Goal: Navigation & Orientation: Go to known website

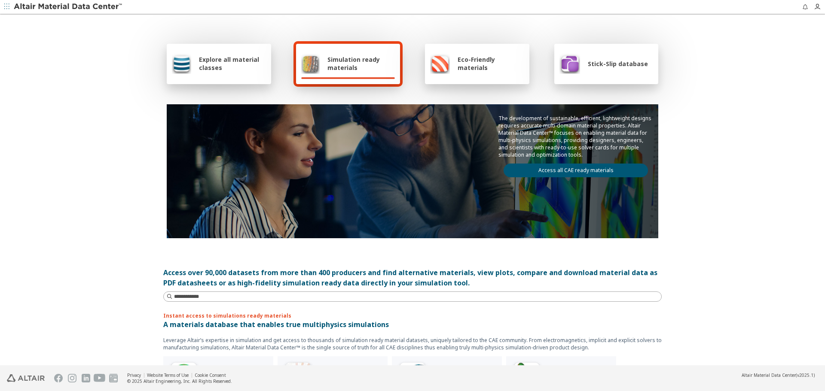
click at [599, 64] on span "Stick-Slip database" at bounding box center [618, 64] width 60 height 8
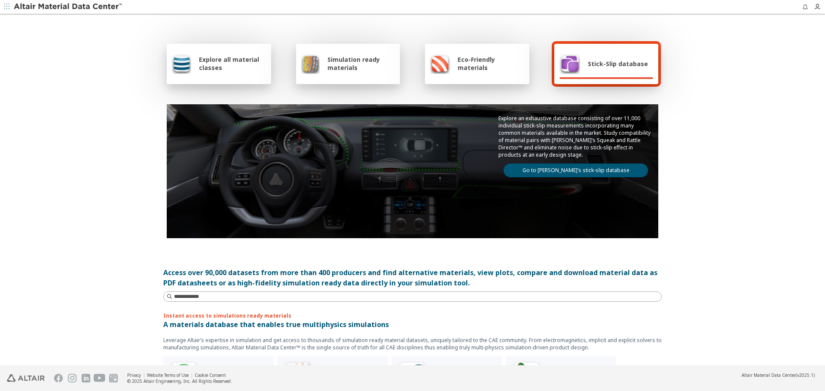
click at [586, 171] on link "Go to Altair’s stick-slip database" at bounding box center [576, 171] width 144 height 14
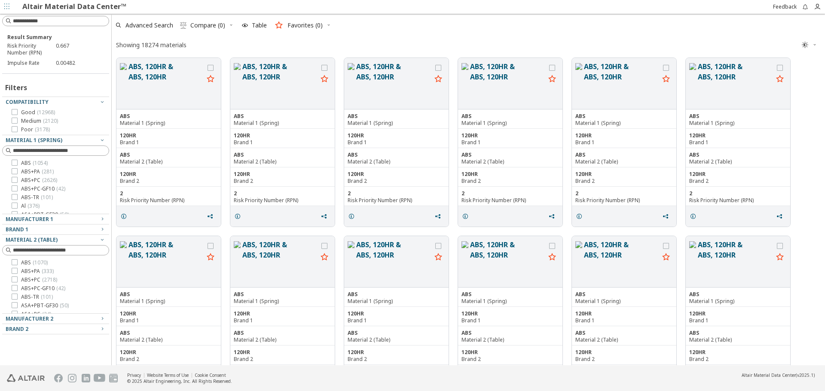
scroll to position [306, 707]
